Goal: Task Accomplishment & Management: Complete application form

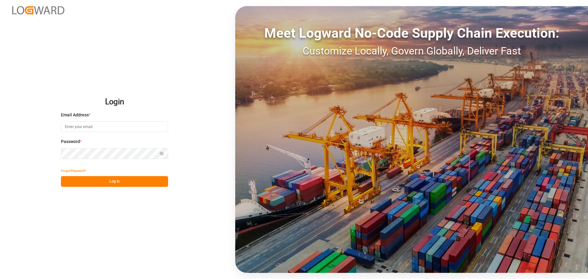
drag, startPoint x: 0, startPoint y: 0, endPoint x: 113, endPoint y: 125, distance: 168.2
click at [113, 125] on input at bounding box center [114, 126] width 107 height 11
type input "[EMAIL_ADDRESS][DOMAIN_NAME]"
click at [106, 182] on button "Log In" at bounding box center [114, 181] width 107 height 11
click at [162, 154] on icon "button" at bounding box center [161, 153] width 1 height 1
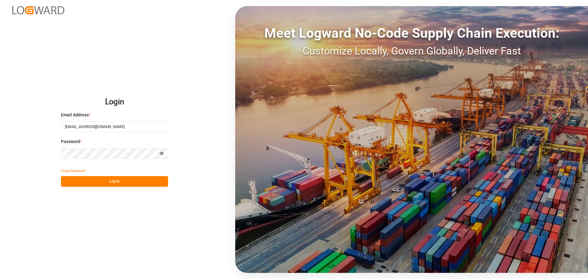
click at [119, 183] on button "Log In" at bounding box center [114, 181] width 107 height 11
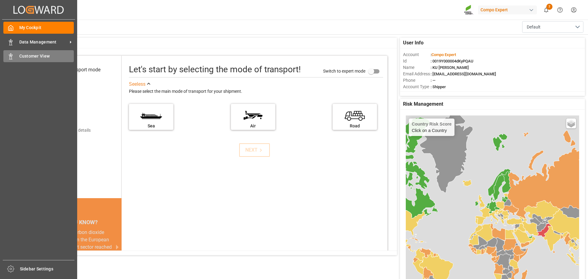
click at [12, 58] on icon at bounding box center [11, 56] width 6 height 6
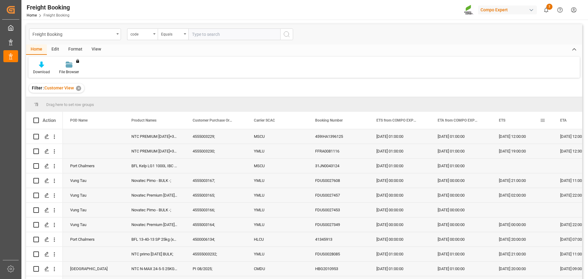
click at [541, 120] on span at bounding box center [543, 121] width 6 height 6
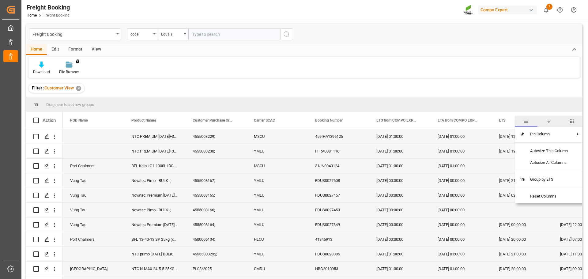
click at [503, 122] on span "ETS" at bounding box center [502, 120] width 6 height 4
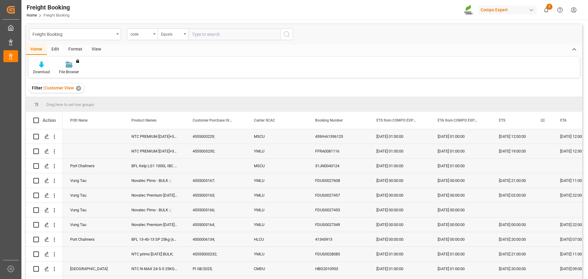
click at [536, 121] on div "ETS" at bounding box center [519, 120] width 41 height 17
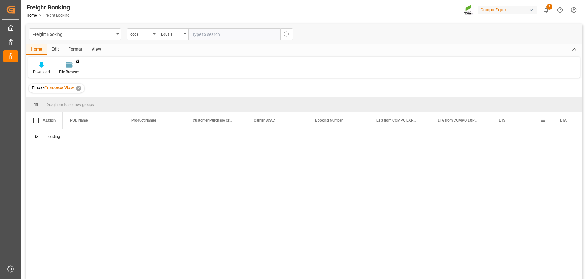
click at [542, 120] on span at bounding box center [543, 121] width 6 height 6
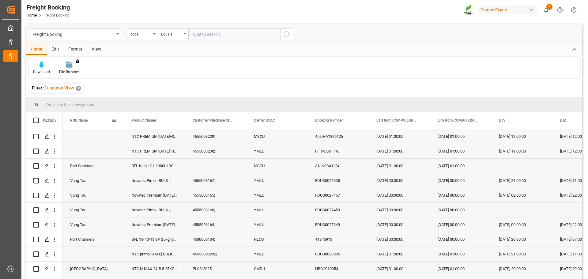
click at [84, 120] on span "POD Name" at bounding box center [78, 120] width 17 height 4
click at [543, 119] on span at bounding box center [543, 121] width 6 height 6
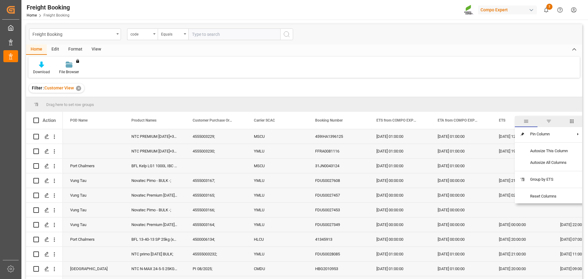
click at [550, 120] on span "filter" at bounding box center [549, 122] width 6 height 6
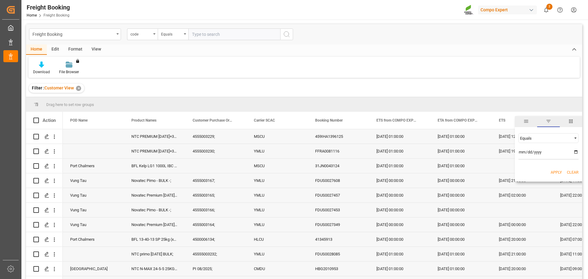
click at [574, 138] on span "Filtering operator" at bounding box center [576, 138] width 6 height 6
click at [536, 179] on div "In range" at bounding box center [548, 177] width 60 height 10
click at [520, 152] on input "date" at bounding box center [548, 153] width 60 height 12
type input "[DATE]"
click at [521, 171] on input "date" at bounding box center [548, 170] width 60 height 12
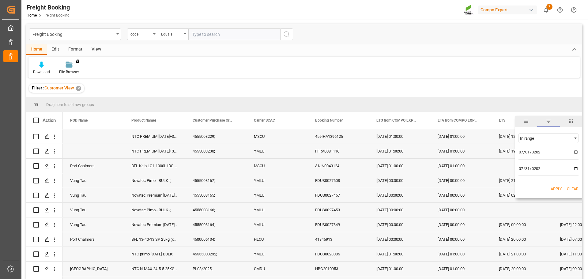
type input "[DATE]"
click at [559, 187] on button "Apply" at bounding box center [556, 189] width 11 height 6
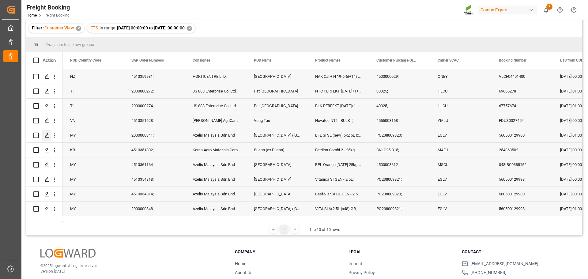
click at [46, 136] on icon "Press SPACE to select this row." at bounding box center [46, 135] width 5 height 5
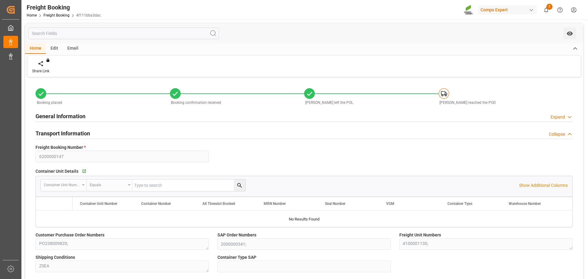
type input "Evergreen"
type input "Evergreen Marine Corp."
type input "9935258"
type input "NLRTM"
type input "MYPKG"
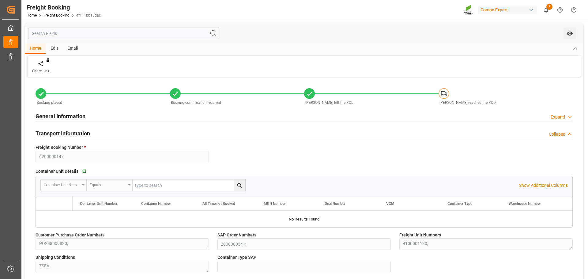
type input "0"
type input "[DATE] 01:00"
type input "[DATE] 00:01"
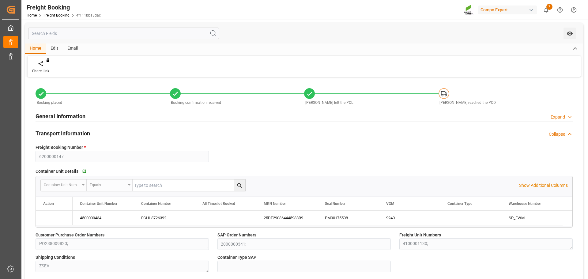
type input "[DATE] 12:00"
type input "[DATE]"
type input "[DATE] 09:15"
type input "[DATE] 09:18"
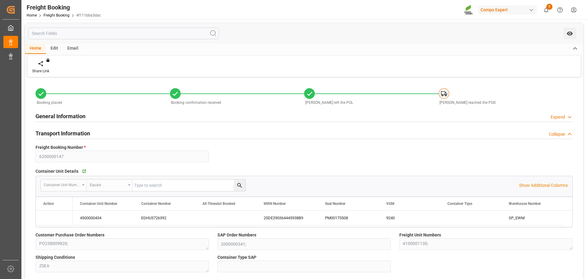
type input "[DATE] 09:31"
type input "[DATE] 12:57"
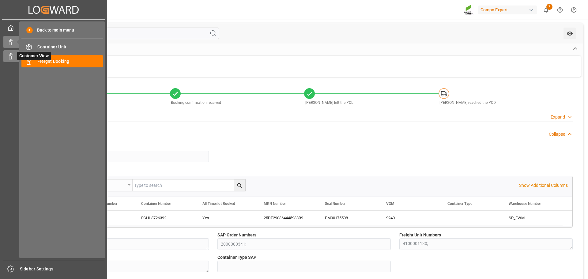
click at [13, 59] on icon at bounding box center [11, 56] width 6 height 6
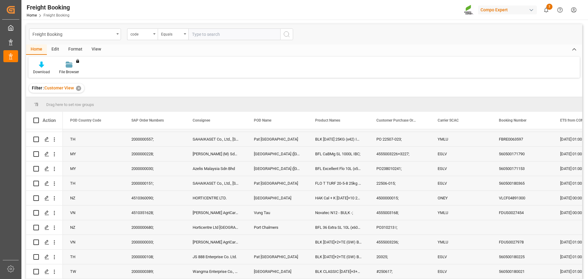
scroll to position [306, 0]
click at [55, 215] on icon "open menu" at bounding box center [54, 213] width 1 height 4
click at [78, 226] on span "Open in new tab" at bounding box center [95, 225] width 56 height 6
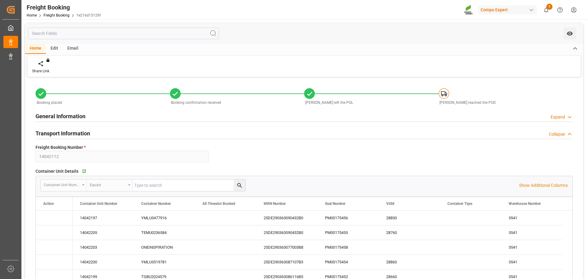
type input "YMLU"
type input "9939149"
type input "NLRTM"
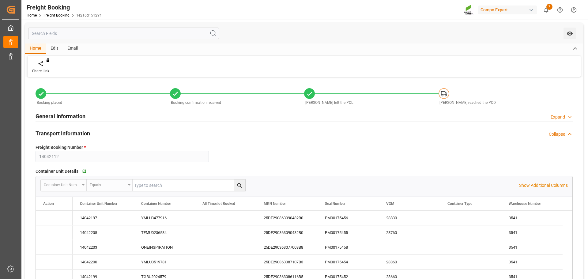
type input "VNVUT"
type input "10"
type input "[DATE] 00:00"
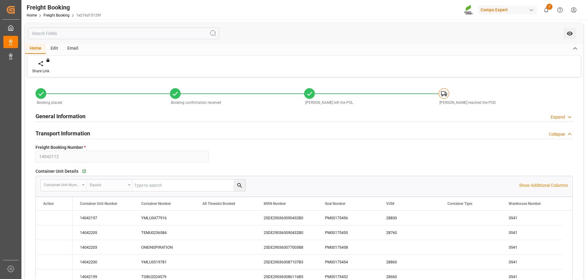
type input "12.07.2025 04:00"
type input "11.09.2025 11:00"
type input "12.07.2025"
type input "30.06.2025 11:06"
type input "30.06.2025 08:42"
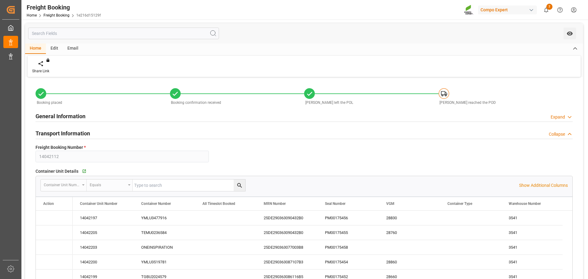
type input "30.06.2025 08:42"
type input "30.06.2025 08:53"
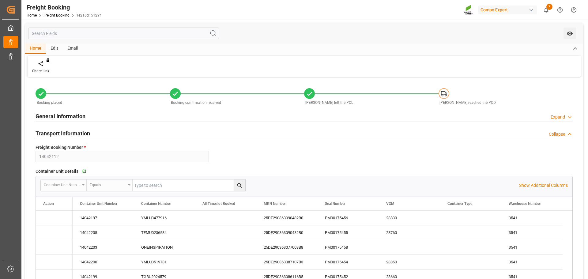
type input "12.07.2025 08:53"
type input "15.09.2025 08:53"
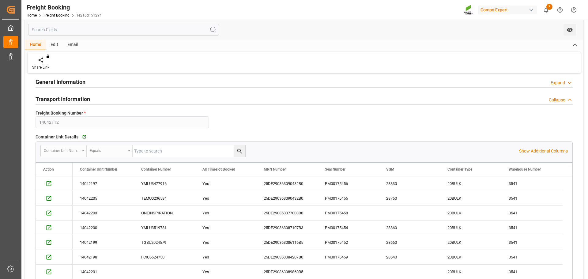
scroll to position [61, 0]
